Goal: Transaction & Acquisition: Purchase product/service

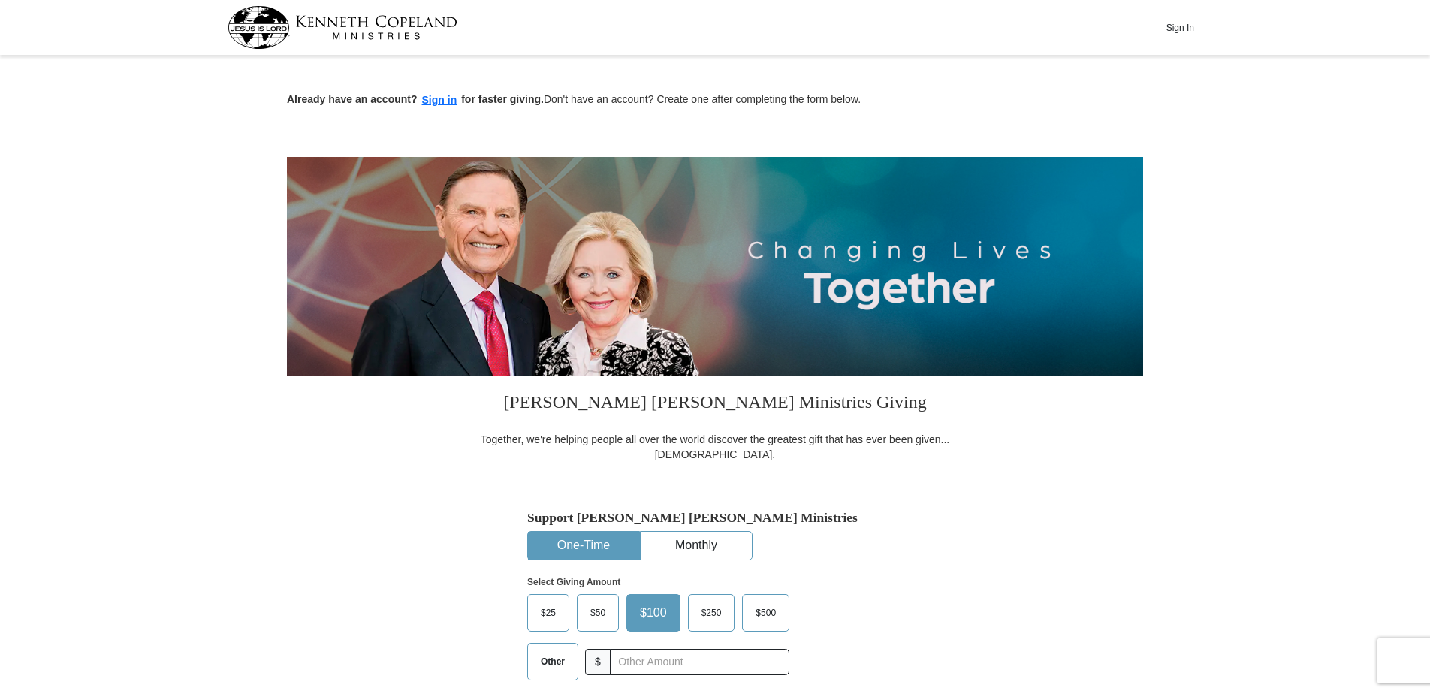
click at [543, 614] on span "$25" at bounding box center [548, 613] width 30 height 23
click at [0, 0] on input "$25" at bounding box center [0, 0] width 0 height 0
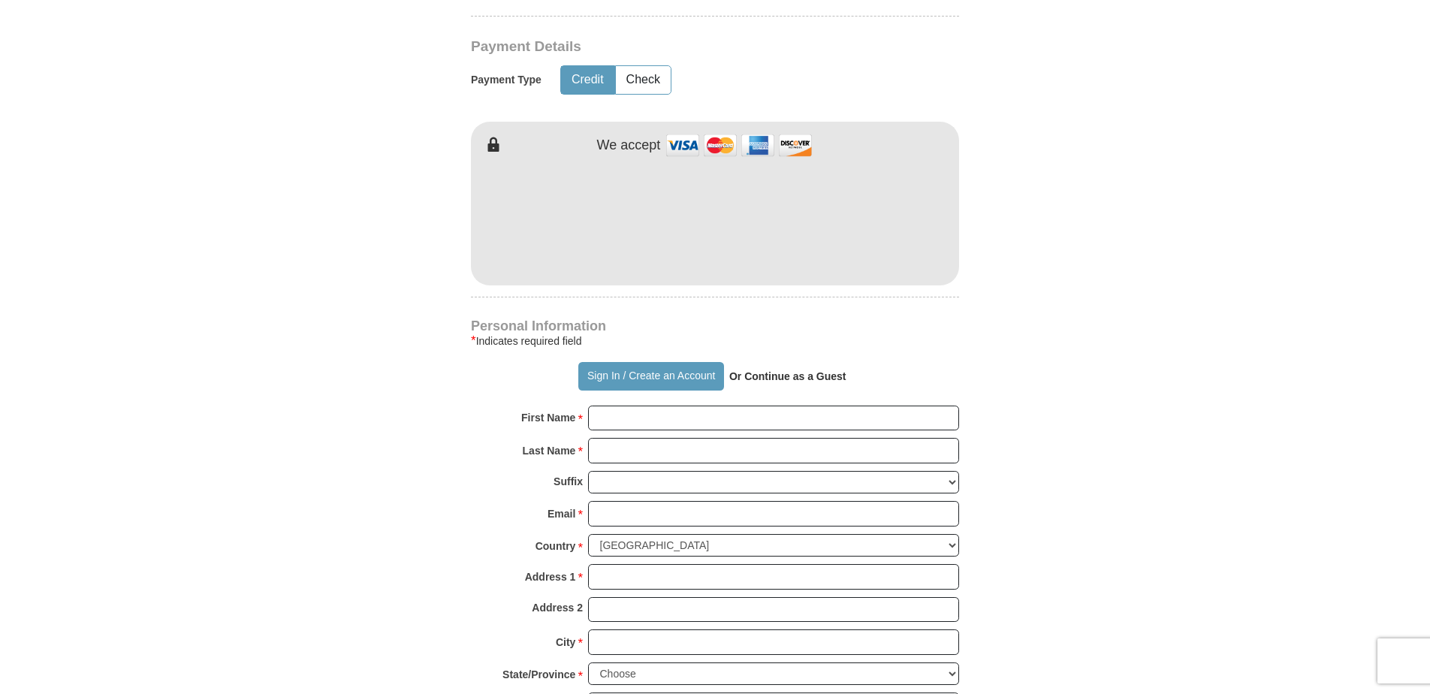
scroll to position [751, 0]
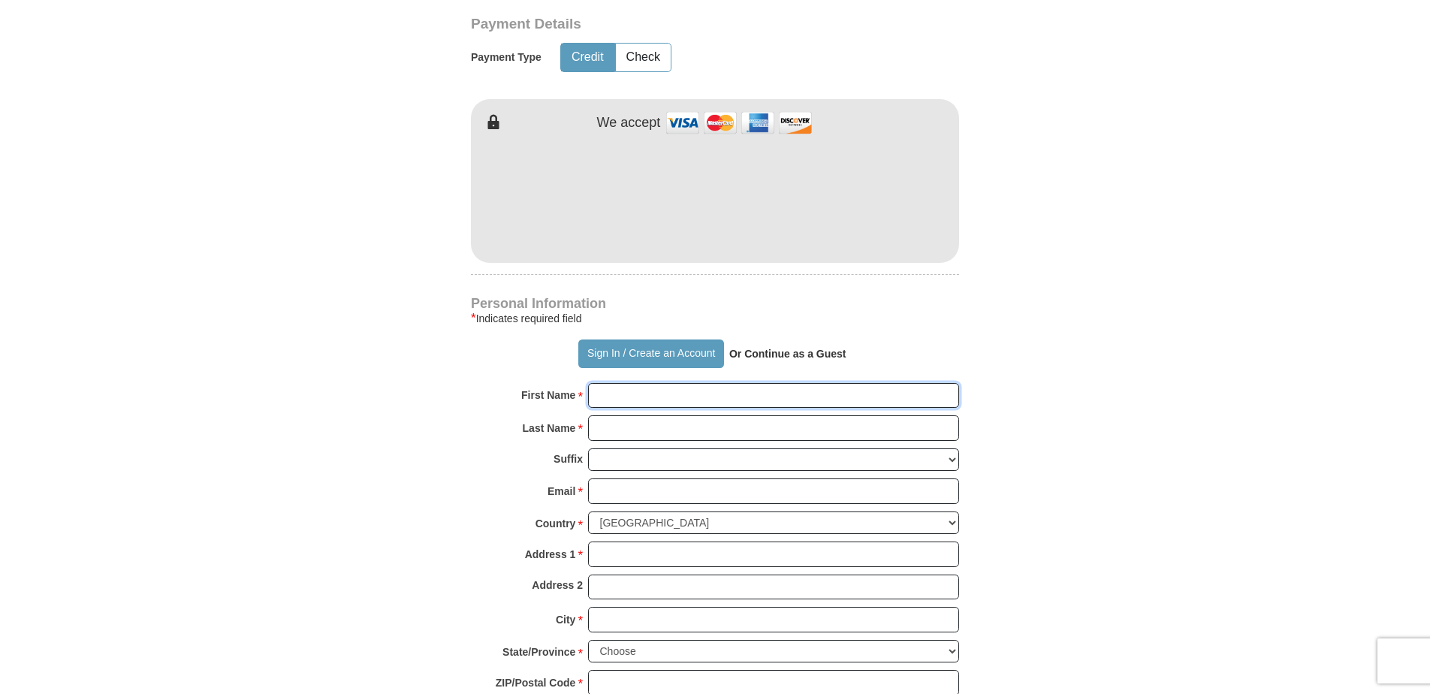
click at [591, 397] on input "First Name *" at bounding box center [773, 396] width 371 height 26
type input "Iva [PERSON_NAME]"
type input "75"
type input "[PERSON_NAME]"
type input "[EMAIL_ADDRESS][DOMAIN_NAME]"
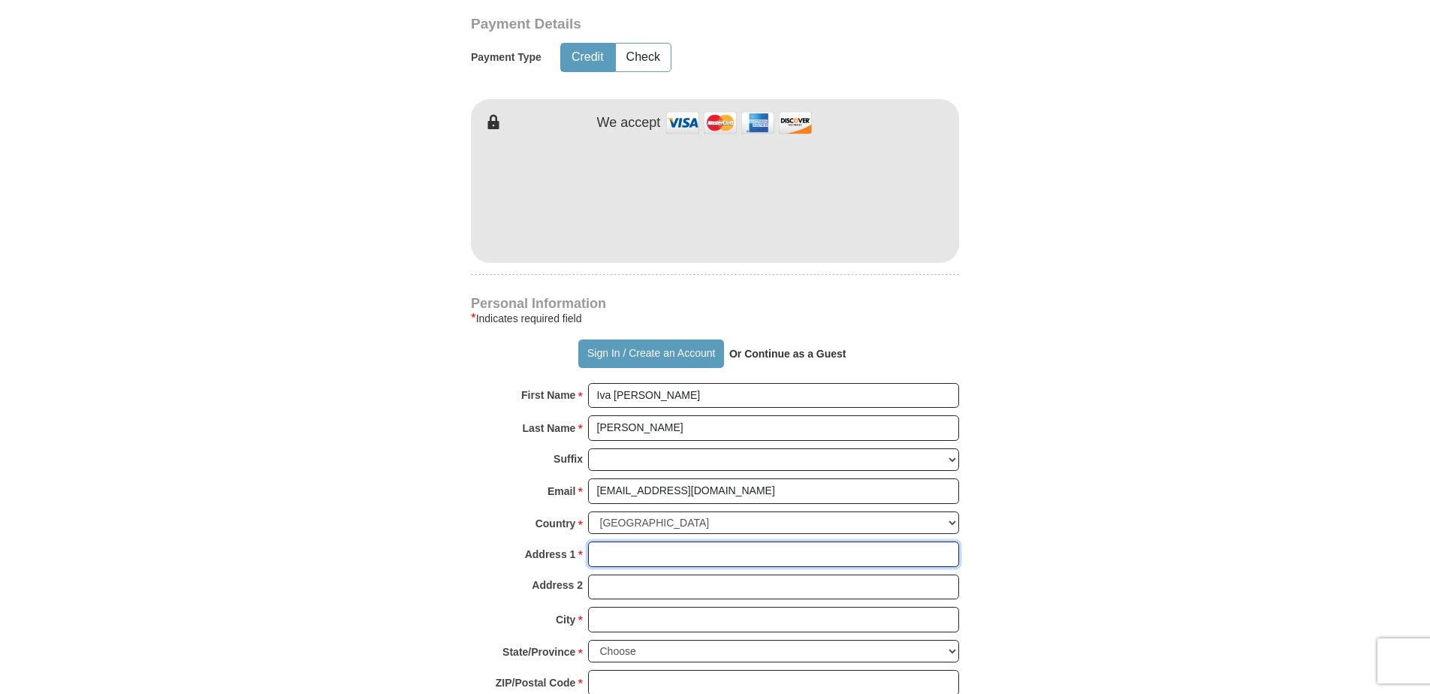
type input "[STREET_ADDRESS][PERSON_NAME]"
type input "[GEOGRAPHIC_DATA]"
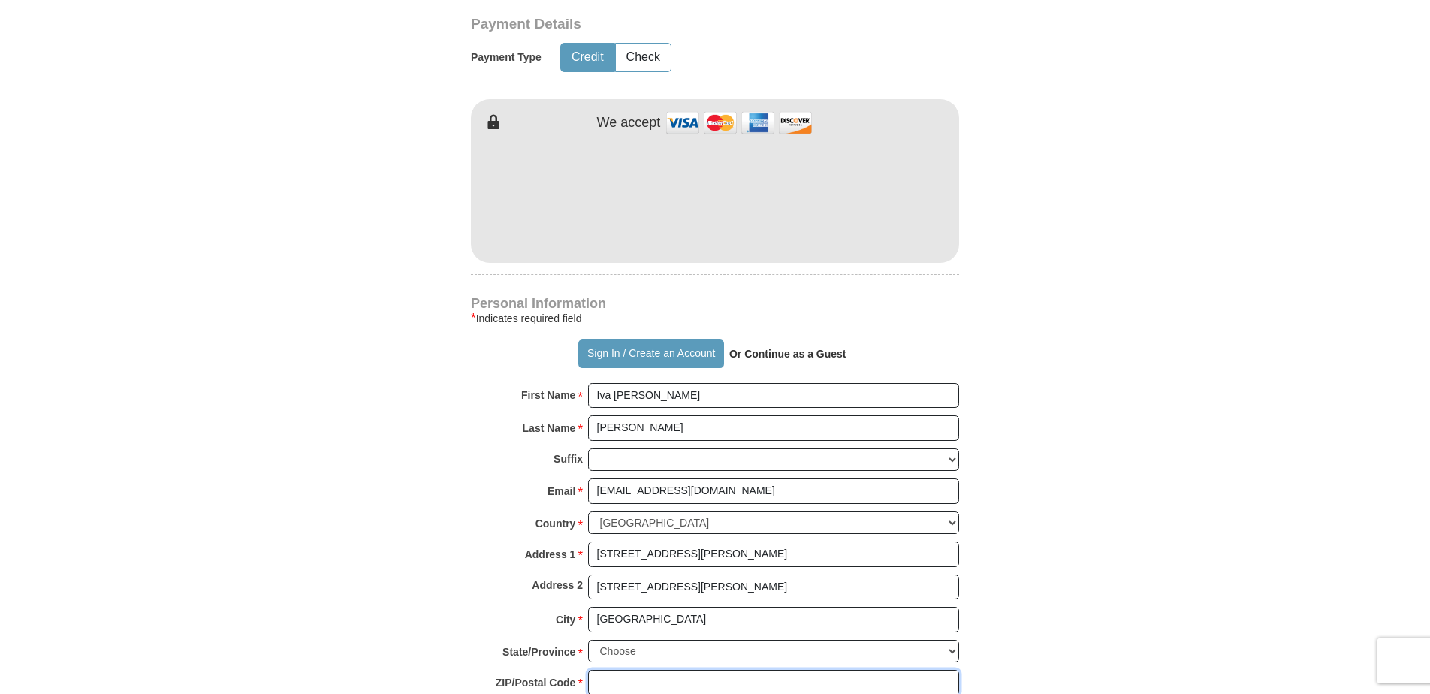
type input "42262"
type input "9314366385"
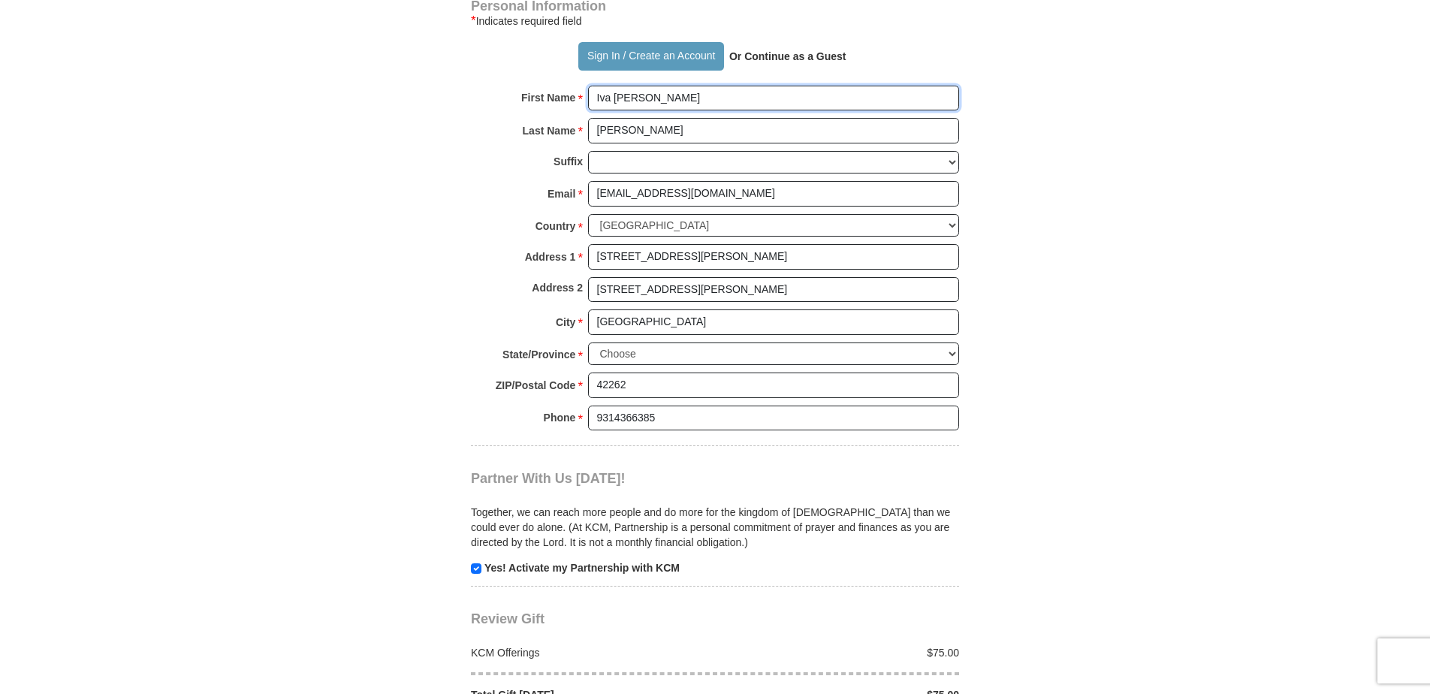
scroll to position [1052, 0]
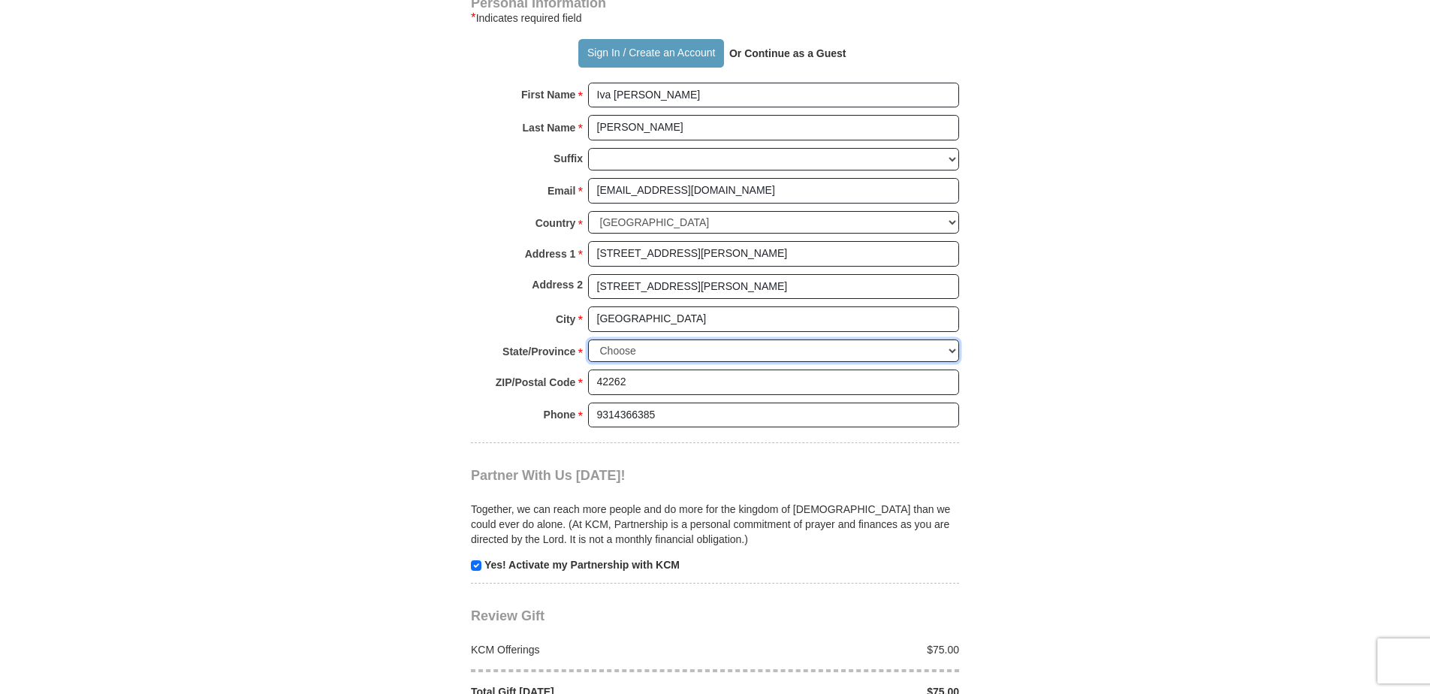
click at [627, 347] on select "Choose [US_STATE] [US_STATE] [US_STATE] [US_STATE] [US_STATE] Armed Forces Amer…" at bounding box center [773, 351] width 371 height 23
select select "KY"
click at [588, 340] on select "Choose [US_STATE] [US_STATE] [US_STATE] [US_STATE] [US_STATE] Armed Forces Amer…" at bounding box center [773, 351] width 371 height 23
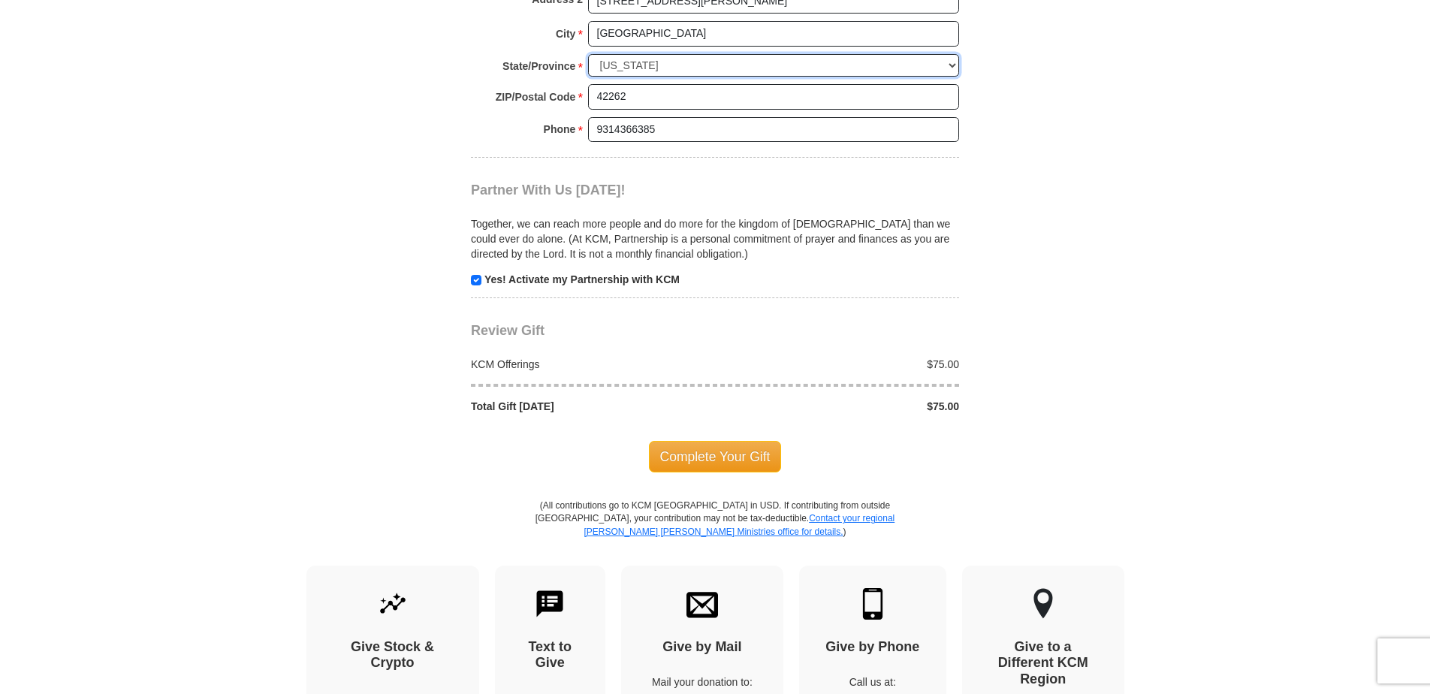
scroll to position [1352, 0]
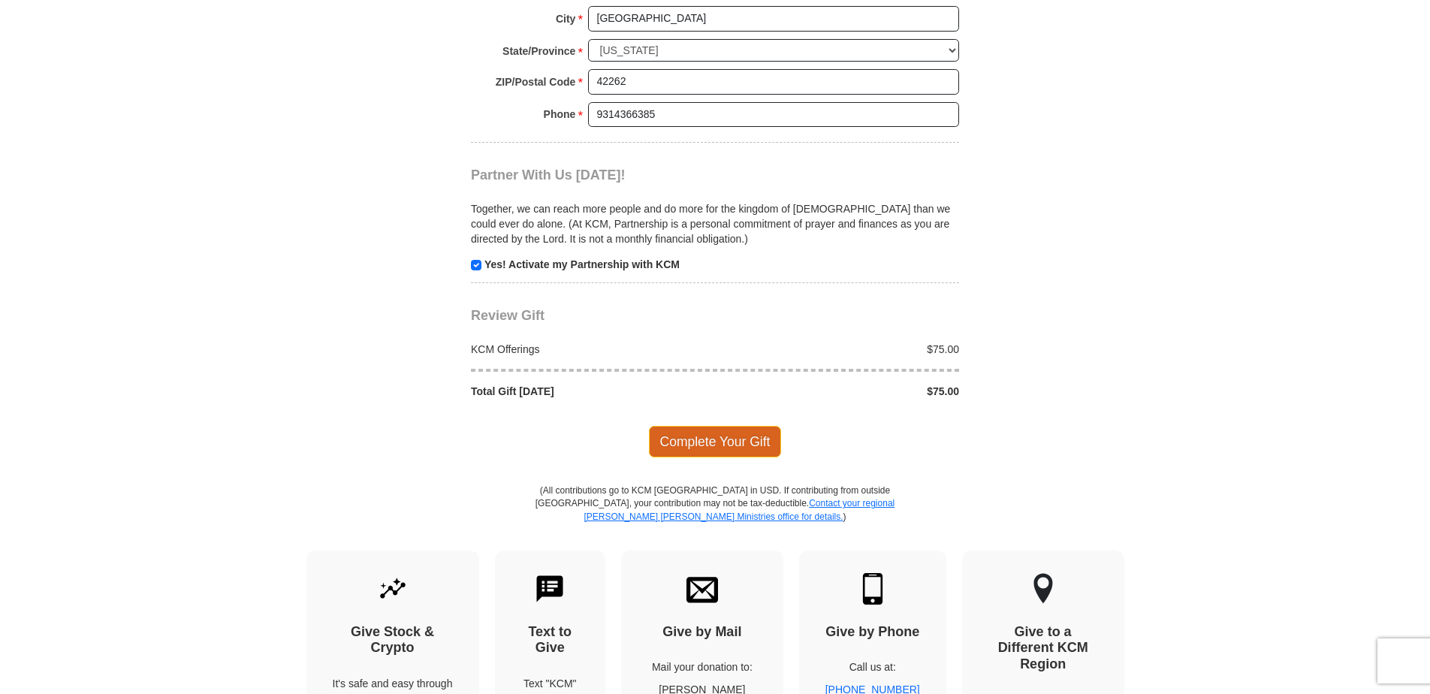
click at [714, 441] on span "Complete Your Gift" at bounding box center [715, 442] width 133 height 32
